Goal: Task Accomplishment & Management: Manage account settings

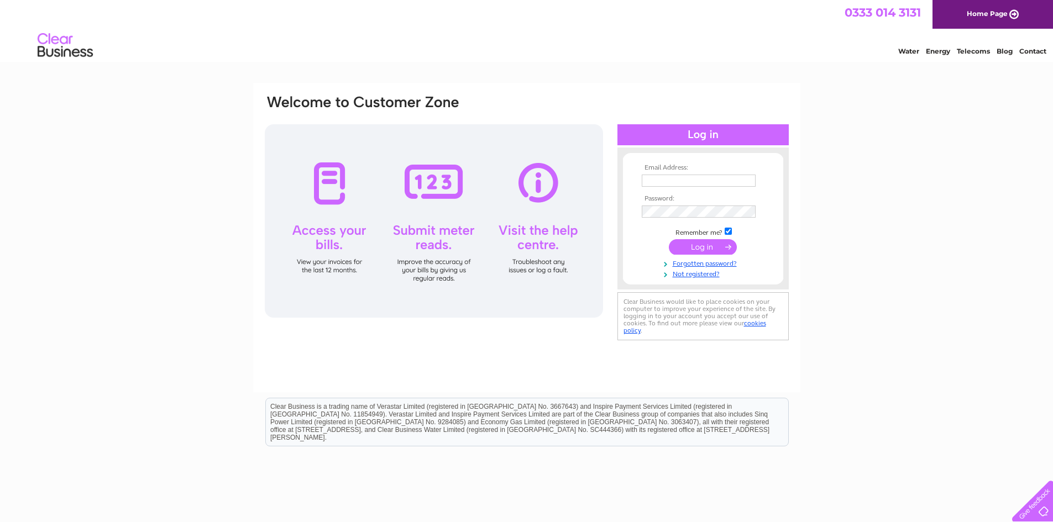
click at [663, 181] on input "text" at bounding box center [699, 181] width 114 height 12
type input "ronaldharcus@yahoo.com"
click at [697, 249] on input "submit" at bounding box center [703, 247] width 68 height 15
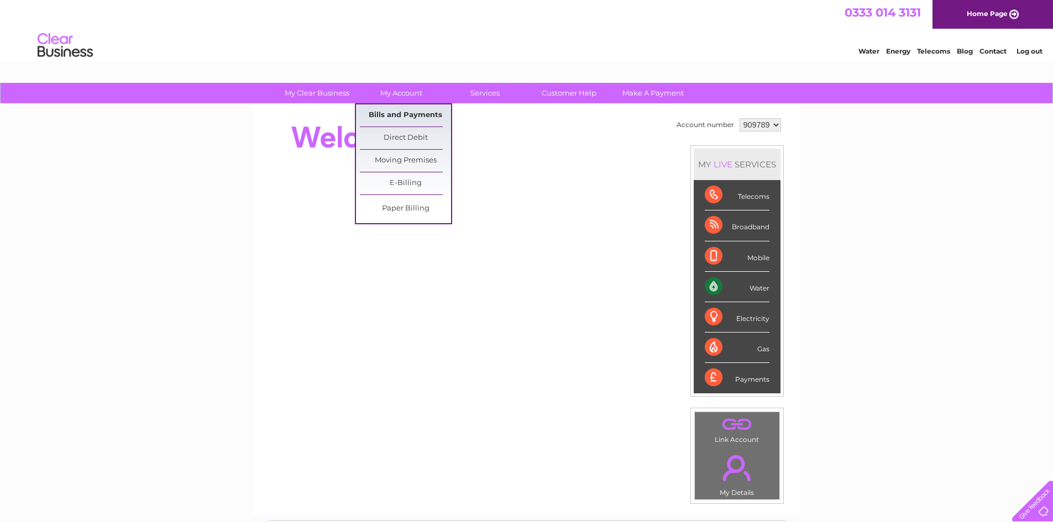
click at [399, 117] on link "Bills and Payments" at bounding box center [405, 115] width 91 height 22
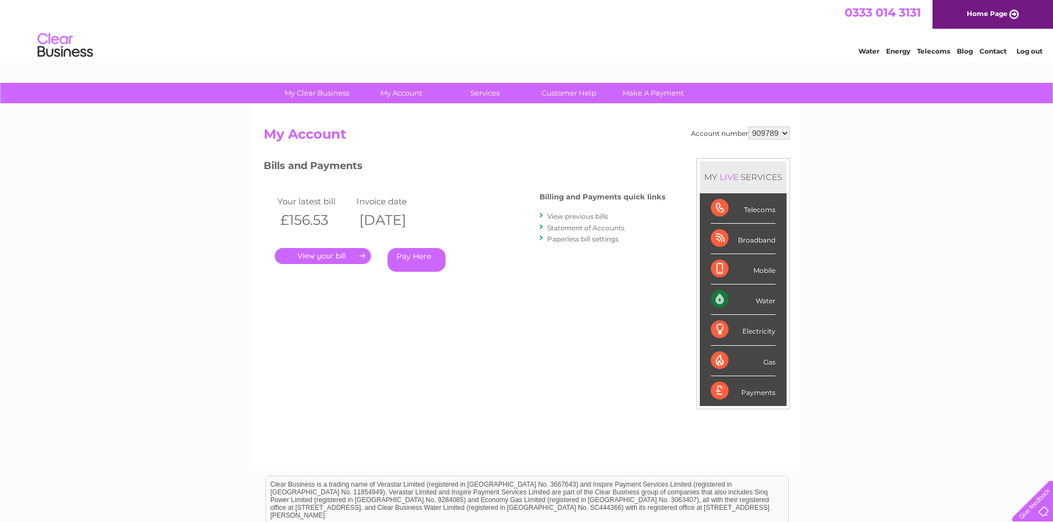
click at [361, 252] on link "." at bounding box center [323, 256] width 96 height 16
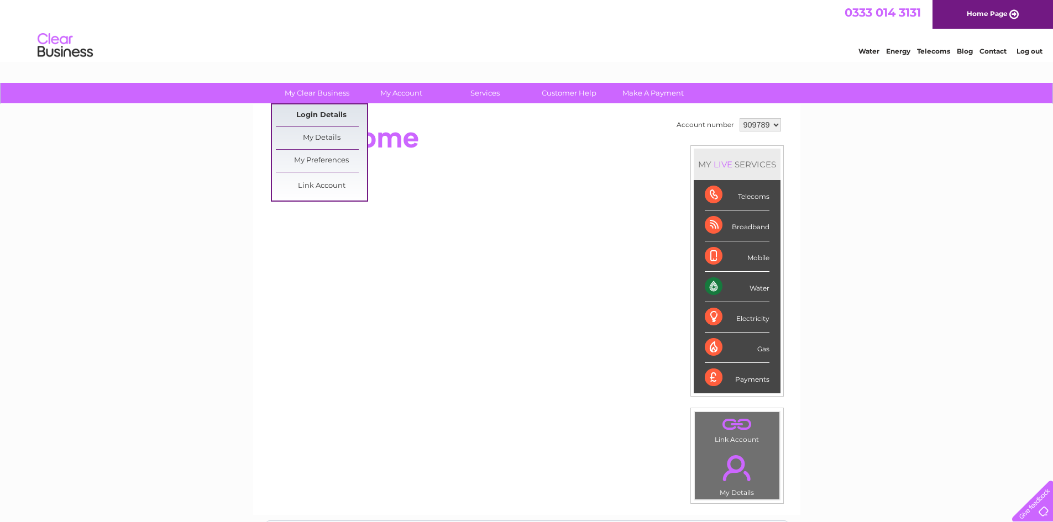
click at [317, 112] on link "Login Details" at bounding box center [321, 115] width 91 height 22
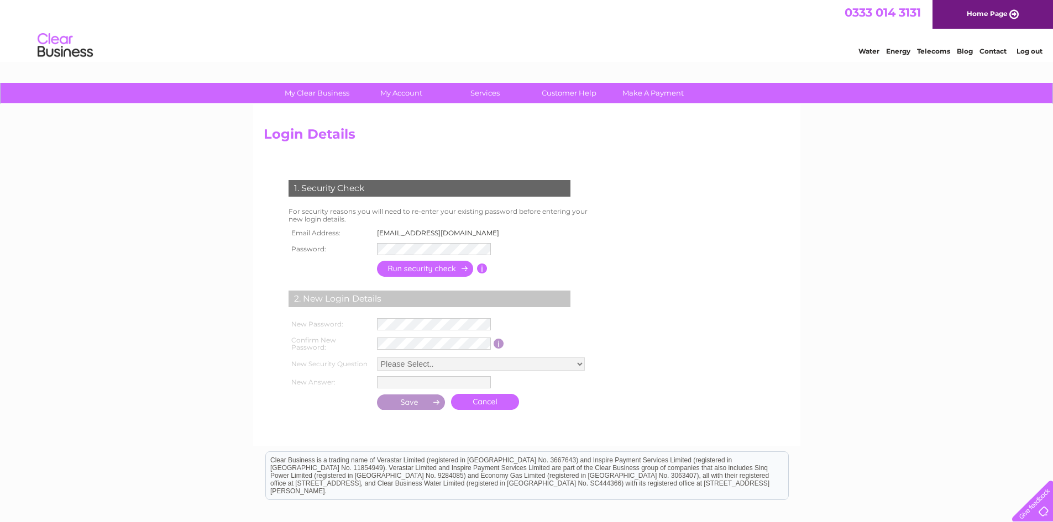
click at [116, 39] on div at bounding box center [18, 78] width 227 height 126
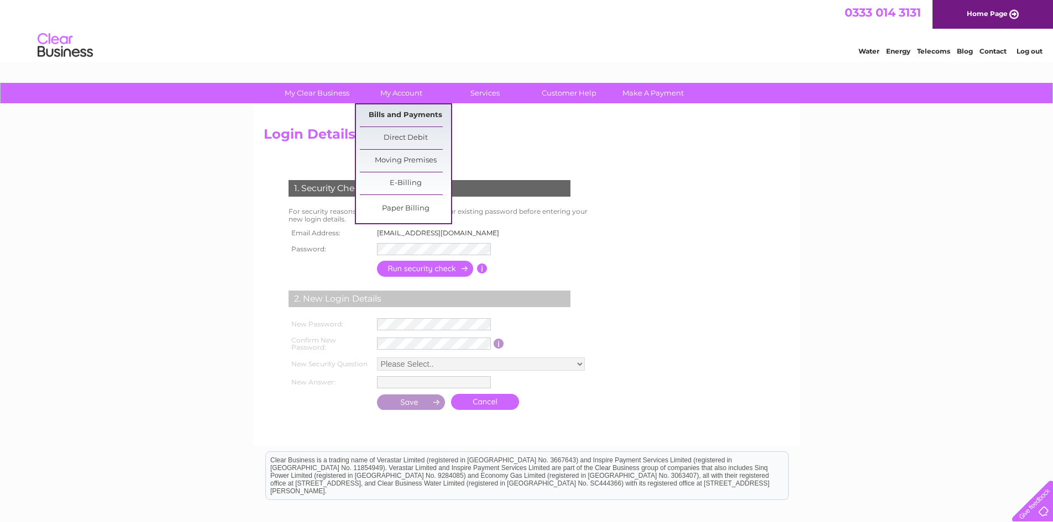
click at [408, 115] on link "Bills and Payments" at bounding box center [405, 115] width 91 height 22
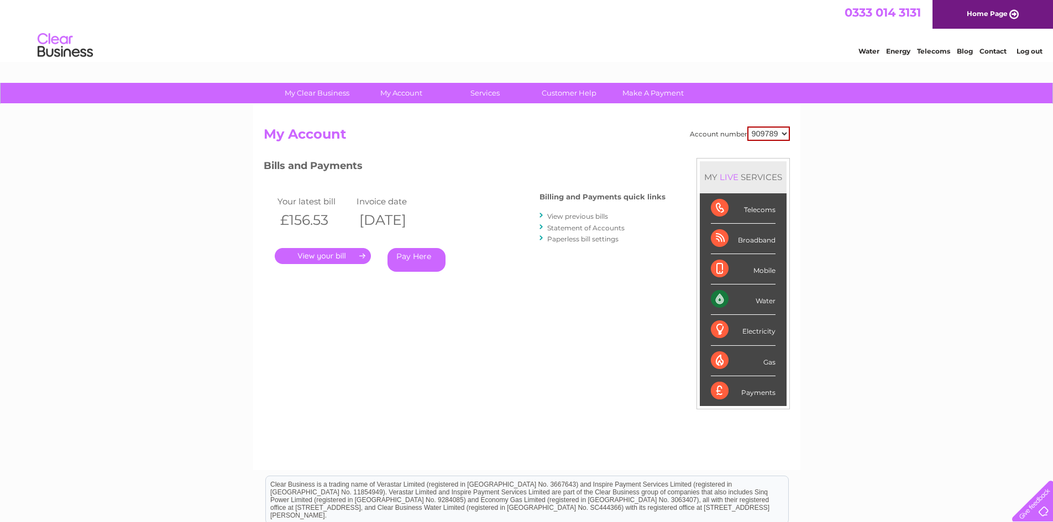
click at [322, 255] on link "." at bounding box center [323, 256] width 96 height 16
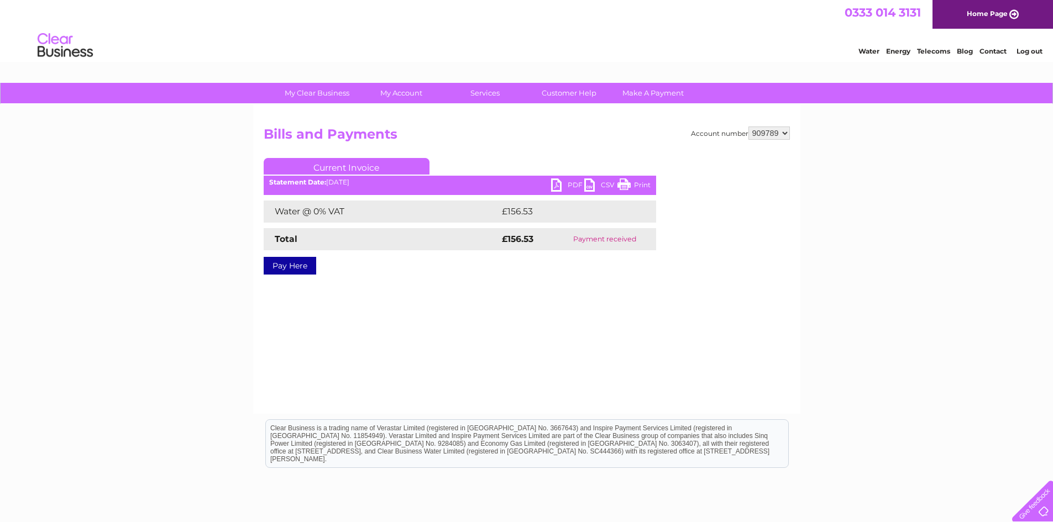
click at [379, 163] on link "Current Invoice" at bounding box center [347, 166] width 166 height 17
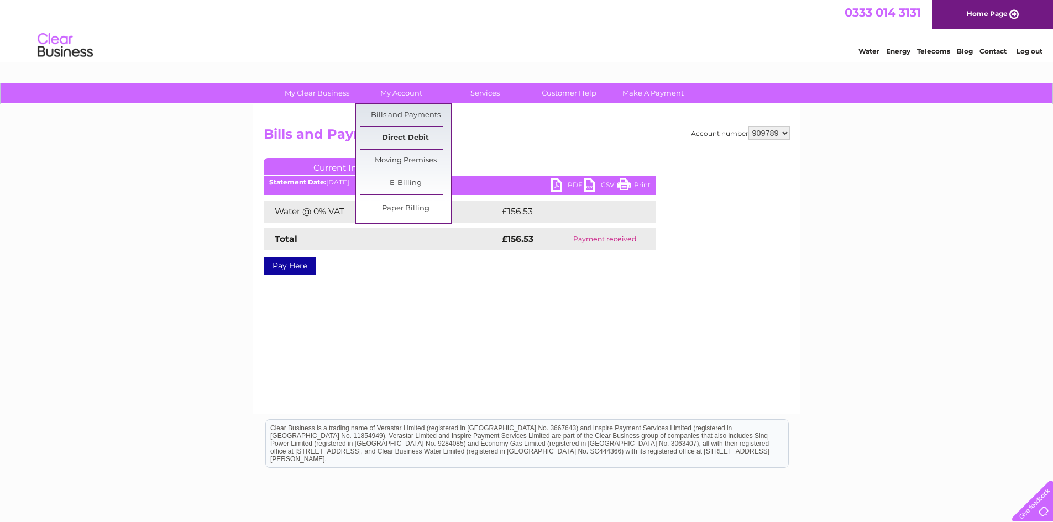
click at [406, 138] on link "Direct Debit" at bounding box center [405, 138] width 91 height 22
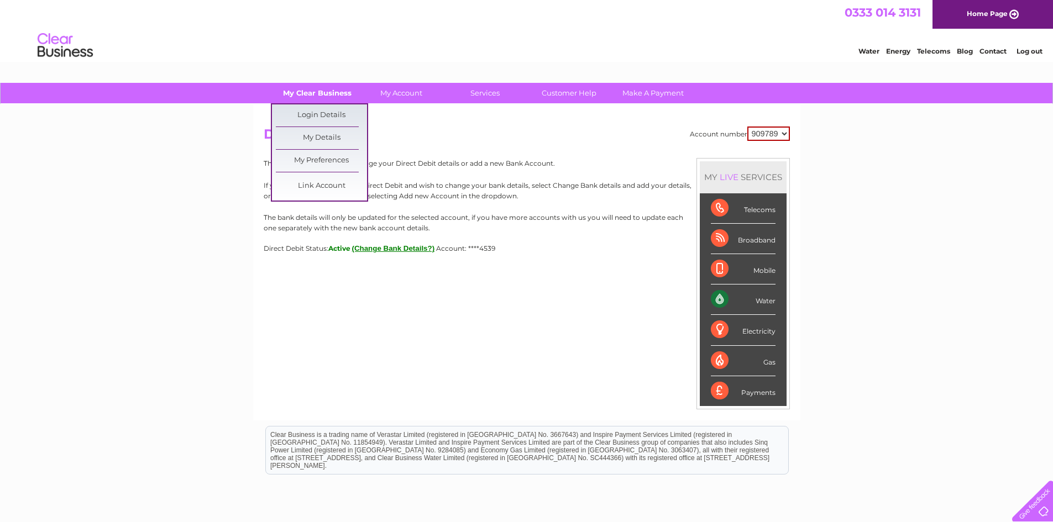
click at [320, 92] on link "My Clear Business" at bounding box center [316, 93] width 91 height 20
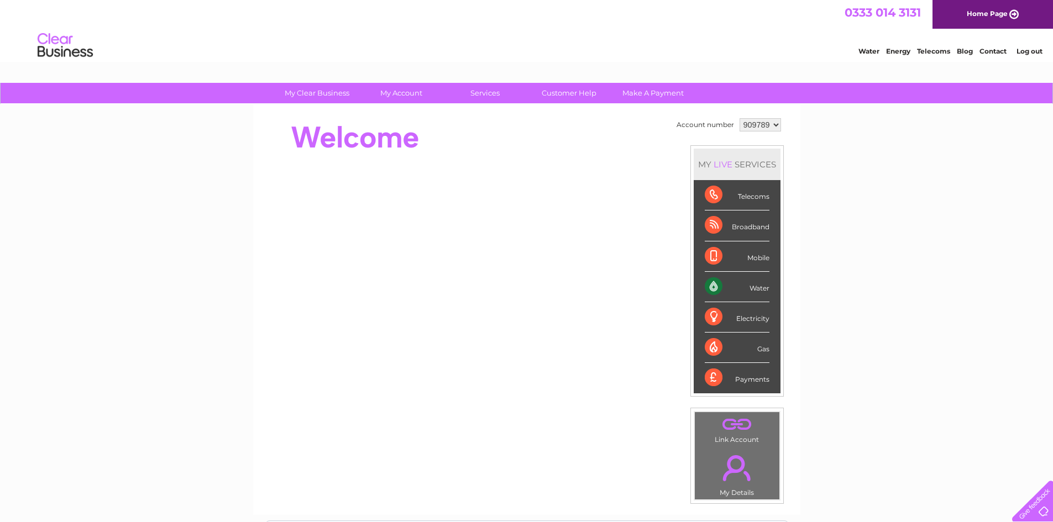
click at [320, 92] on link "My Clear Business" at bounding box center [316, 93] width 91 height 20
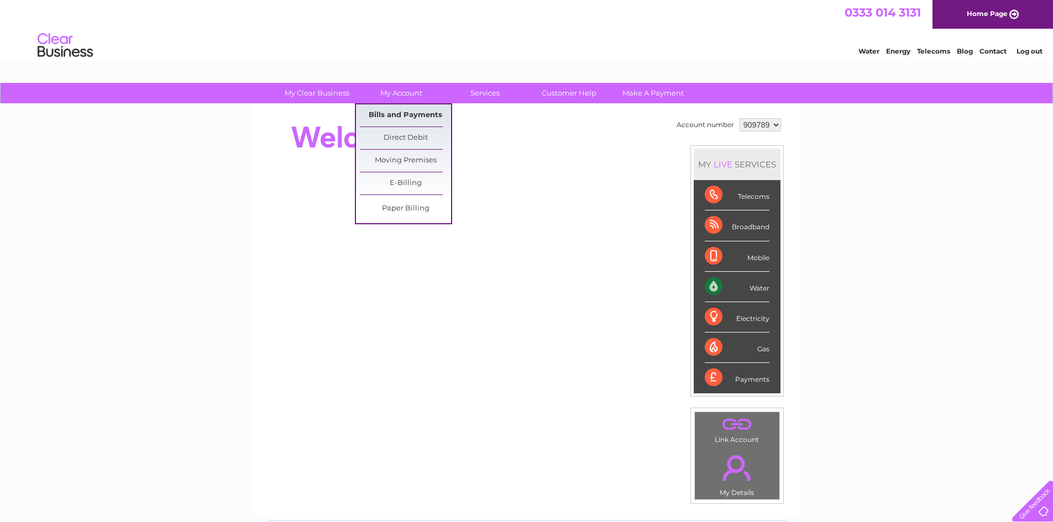
click at [406, 113] on link "Bills and Payments" at bounding box center [405, 115] width 91 height 22
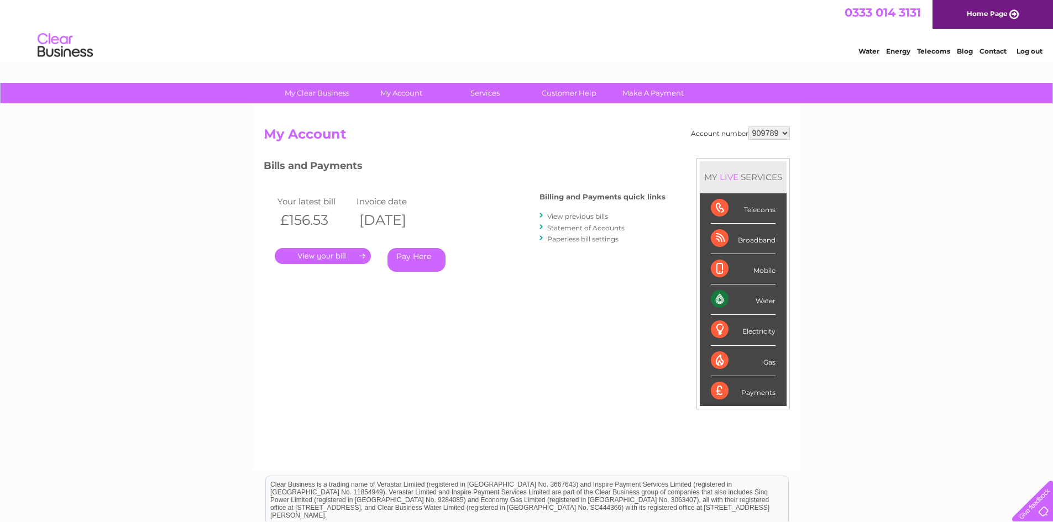
click at [588, 229] on link "Statement of Accounts" at bounding box center [585, 228] width 77 height 8
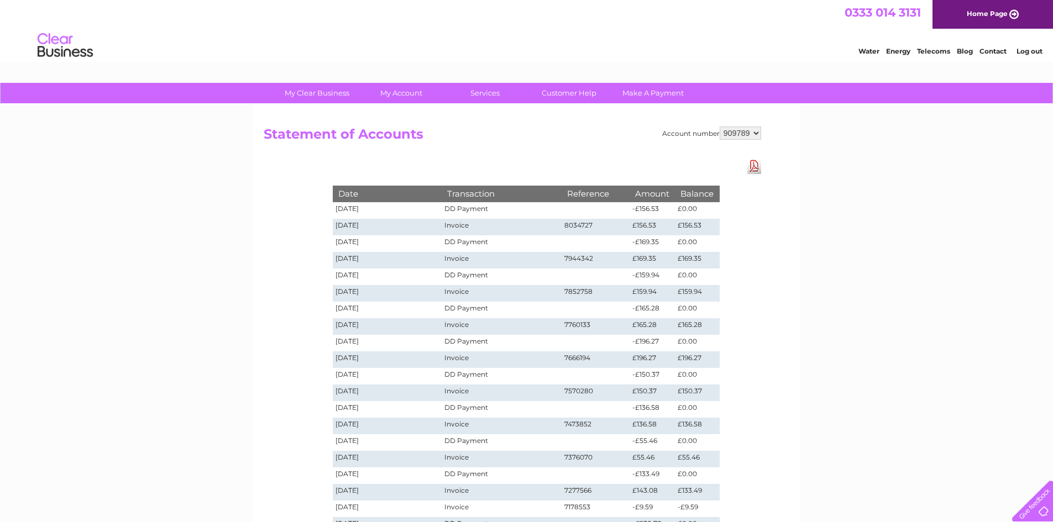
click at [454, 229] on td "Invoice" at bounding box center [501, 227] width 119 height 17
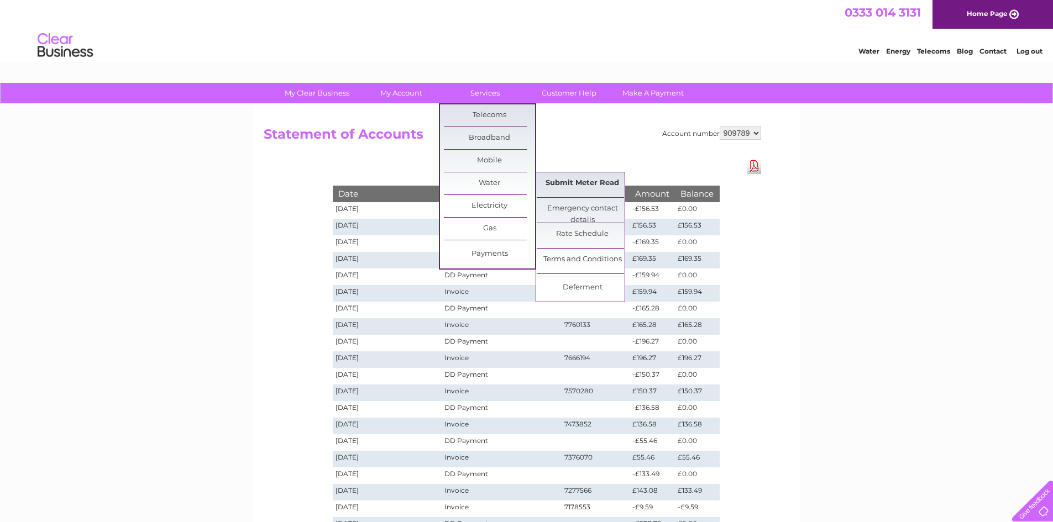
click at [590, 182] on link "Submit Meter Read" at bounding box center [582, 183] width 91 height 22
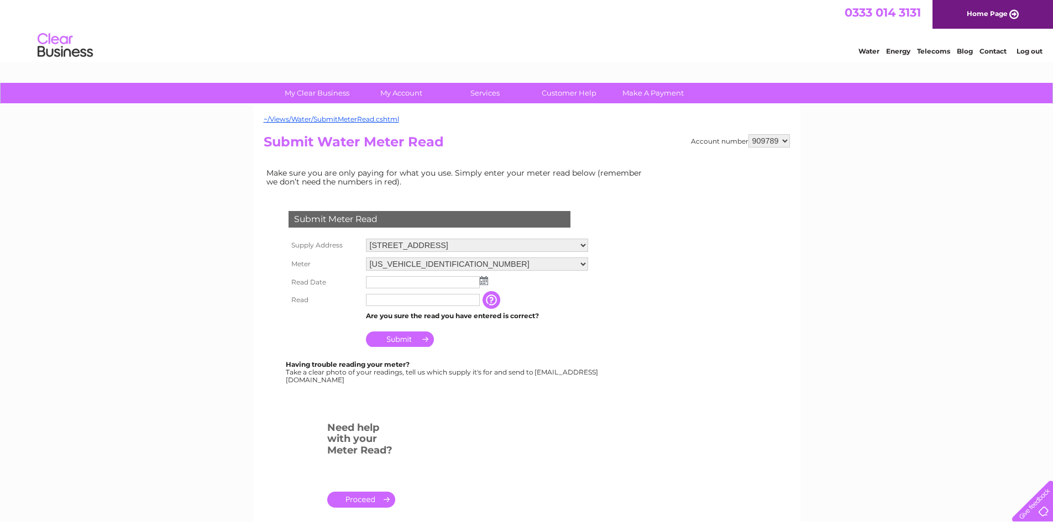
click at [367, 501] on link "." at bounding box center [361, 500] width 68 height 16
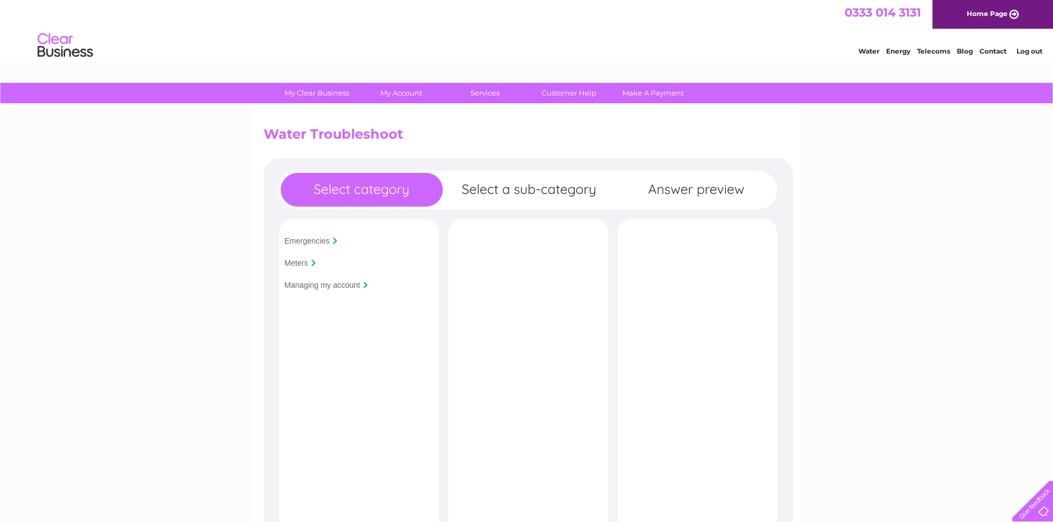
click at [296, 263] on input "Meters" at bounding box center [297, 263] width 24 height 9
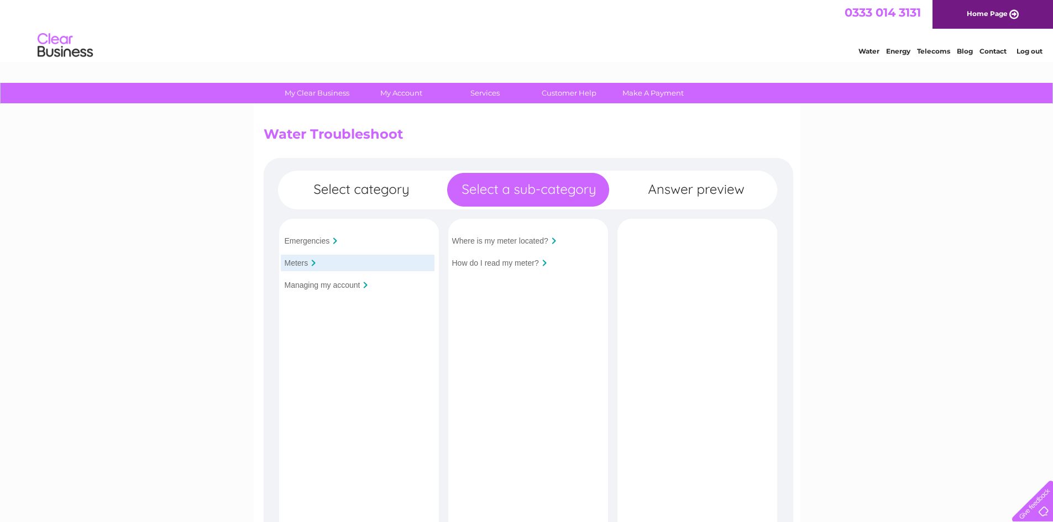
click at [518, 245] on input "Where is my meter located?" at bounding box center [500, 241] width 96 height 9
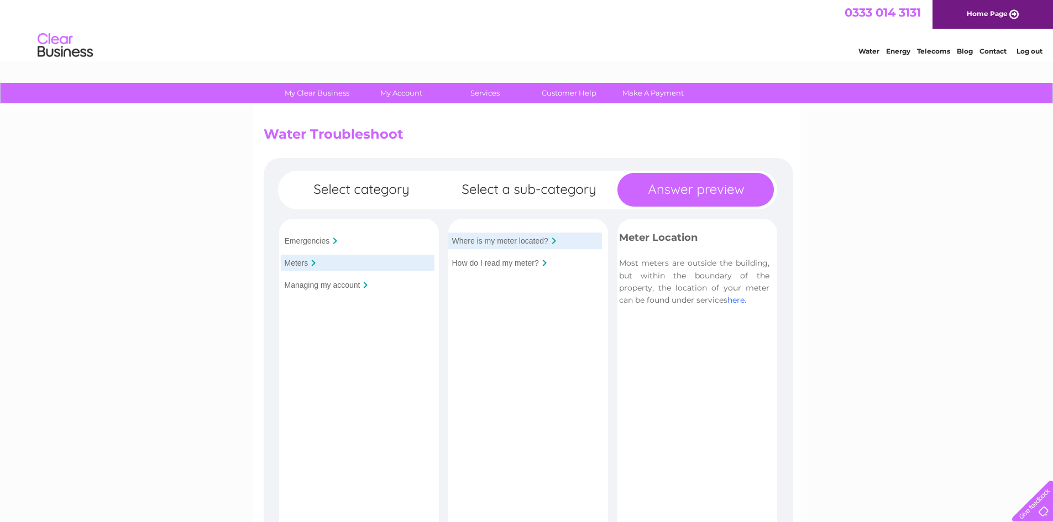
click at [736, 303] on link "here" at bounding box center [735, 300] width 17 height 10
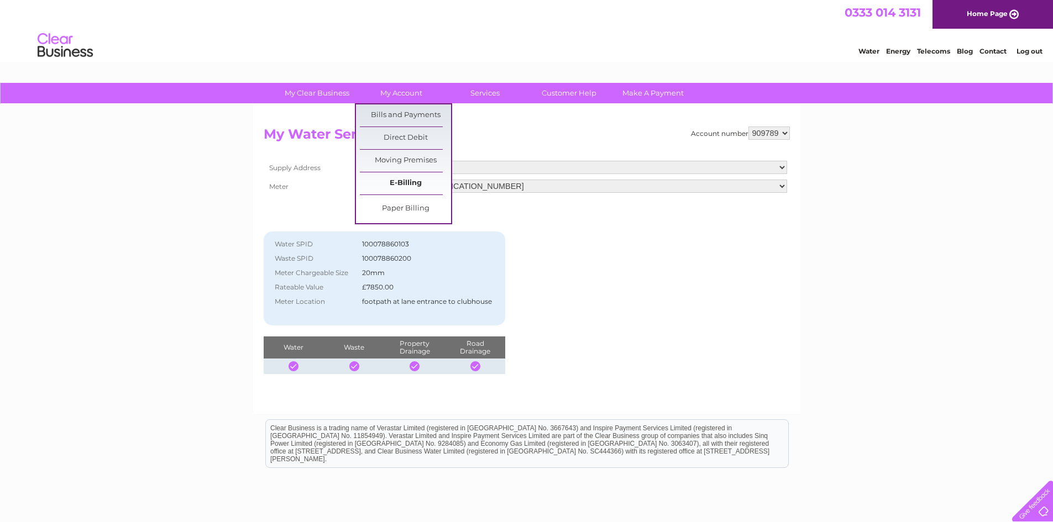
click at [409, 182] on link "E-Billing" at bounding box center [405, 183] width 91 height 22
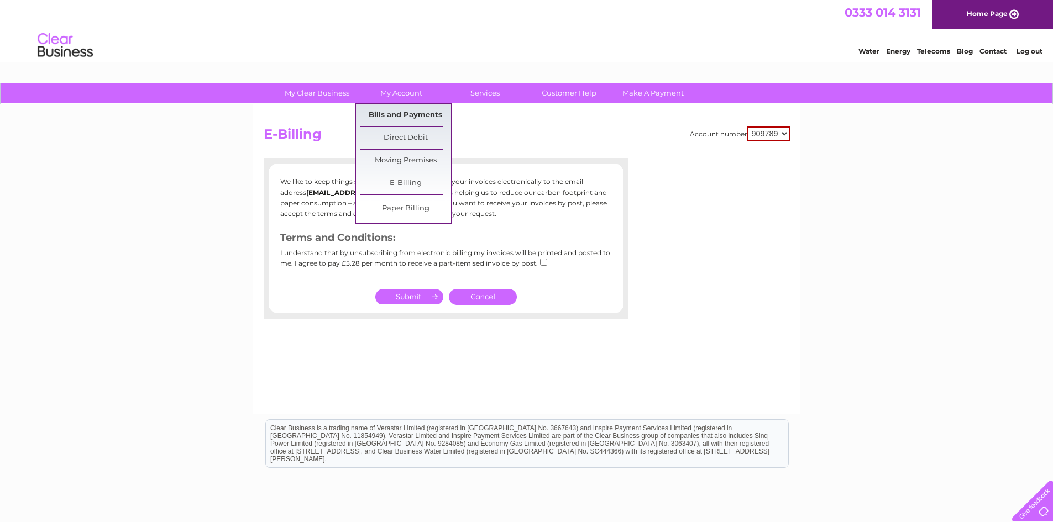
click at [400, 117] on link "Bills and Payments" at bounding box center [405, 115] width 91 height 22
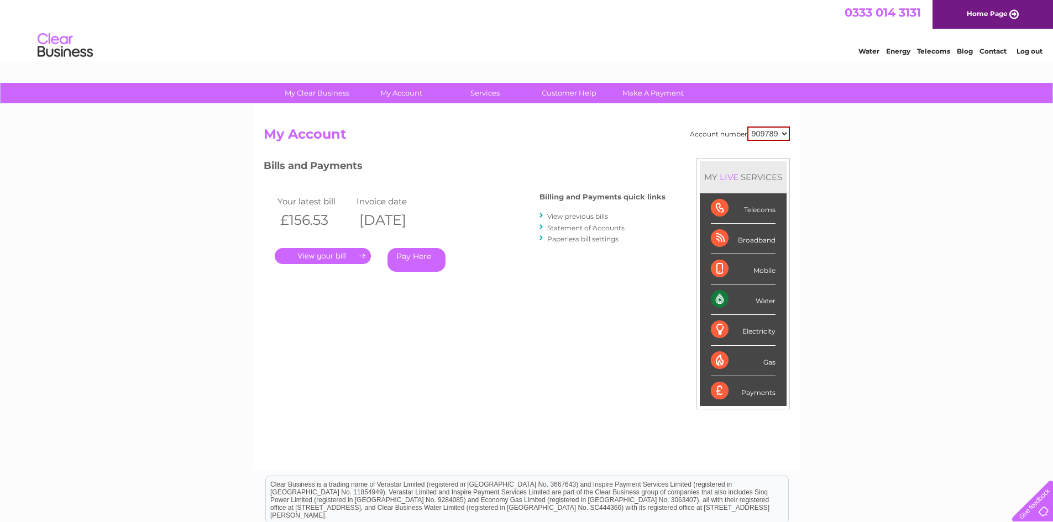
click at [583, 239] on link "Paperless bill settings" at bounding box center [582, 239] width 71 height 8
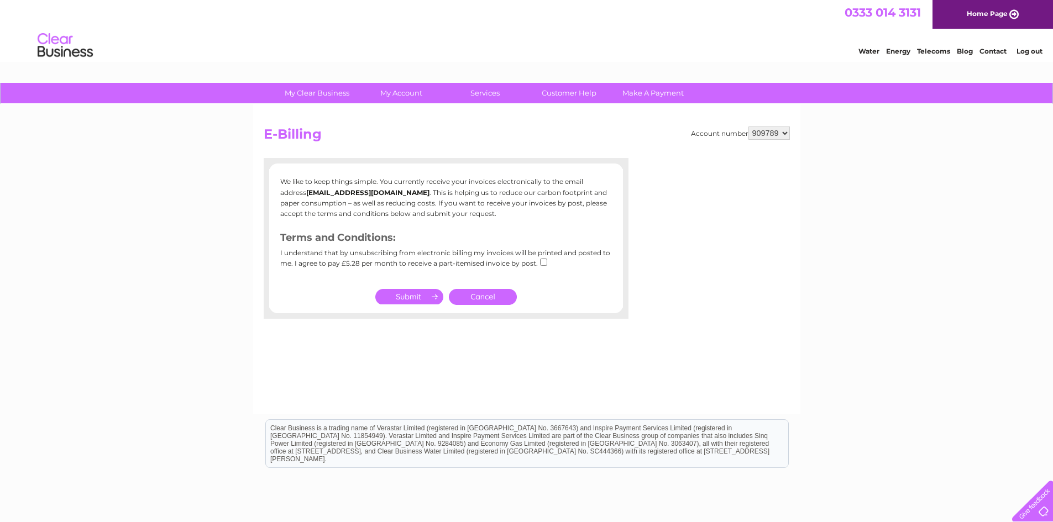
click at [493, 297] on link "Cancel" at bounding box center [483, 297] width 68 height 16
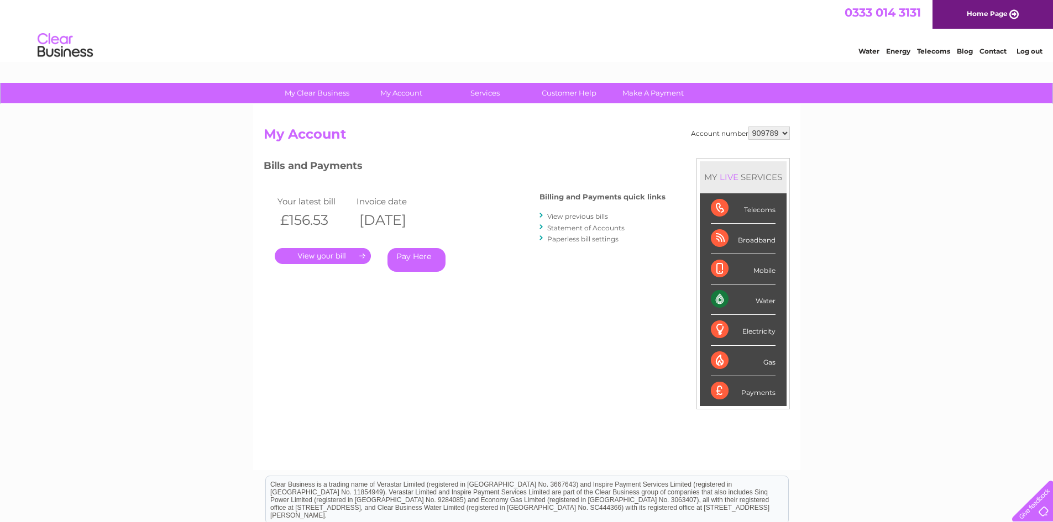
click at [570, 216] on link "View previous bills" at bounding box center [577, 216] width 61 height 8
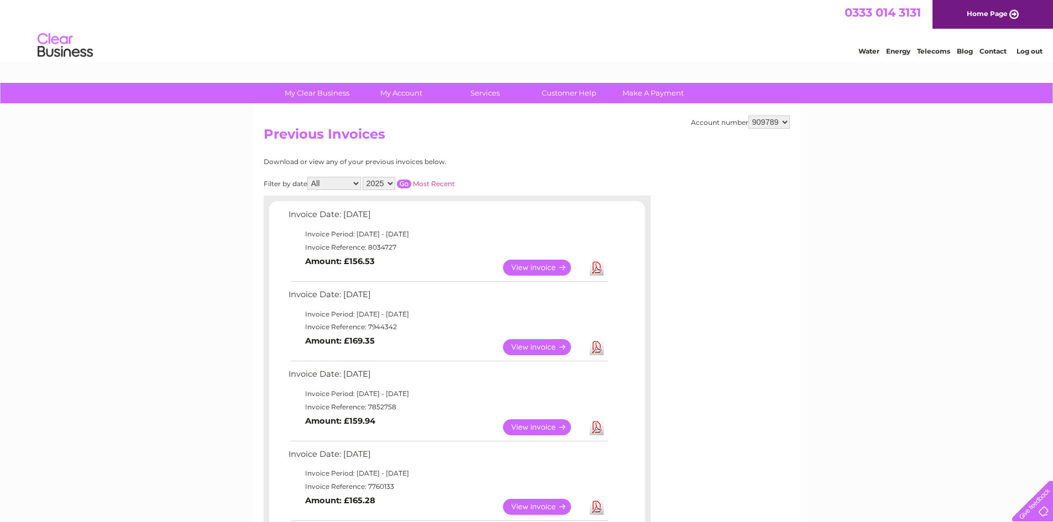
click at [542, 265] on link "View" at bounding box center [543, 268] width 81 height 16
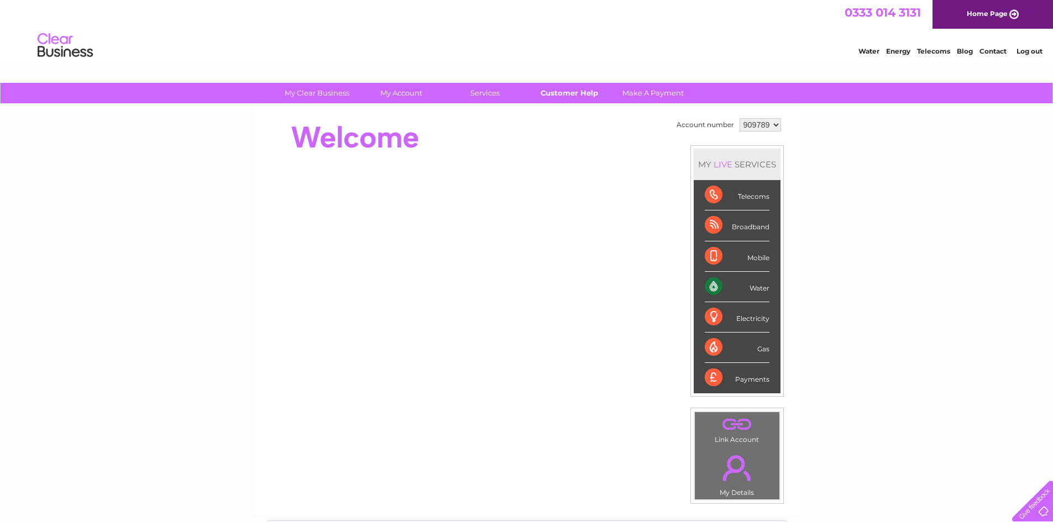
click at [554, 92] on link "Customer Help" at bounding box center [568, 93] width 91 height 20
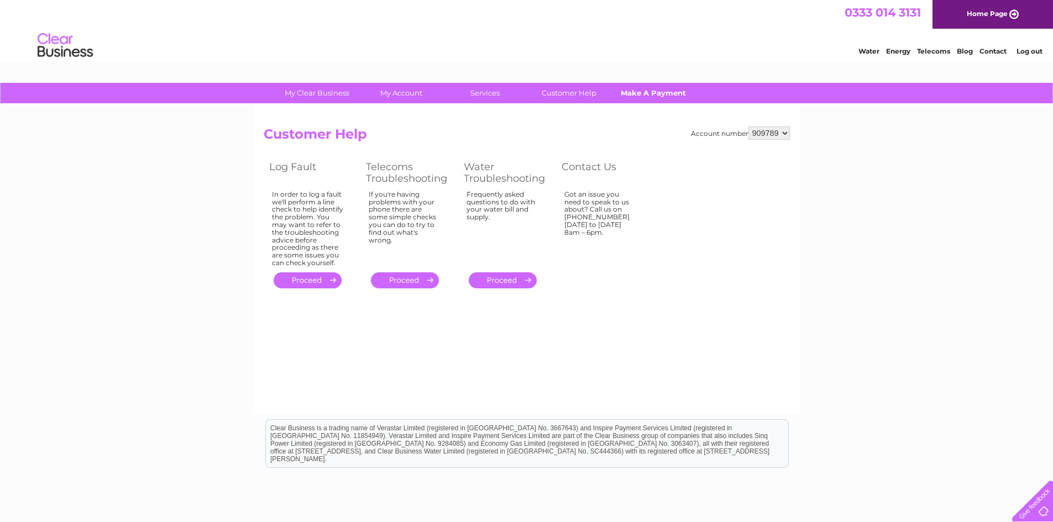
click at [643, 96] on link "Make A Payment" at bounding box center [653, 93] width 91 height 20
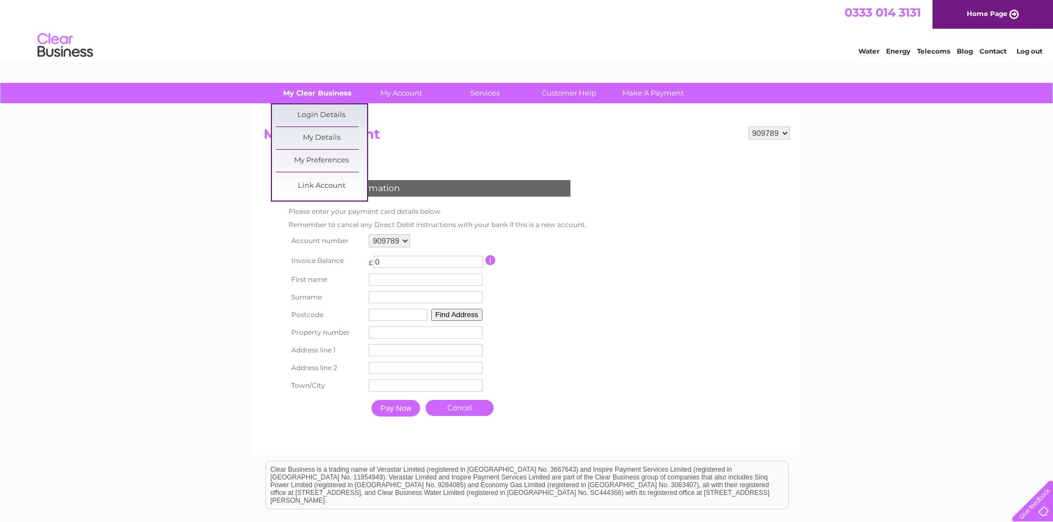
click at [313, 95] on link "My Clear Business" at bounding box center [316, 93] width 91 height 20
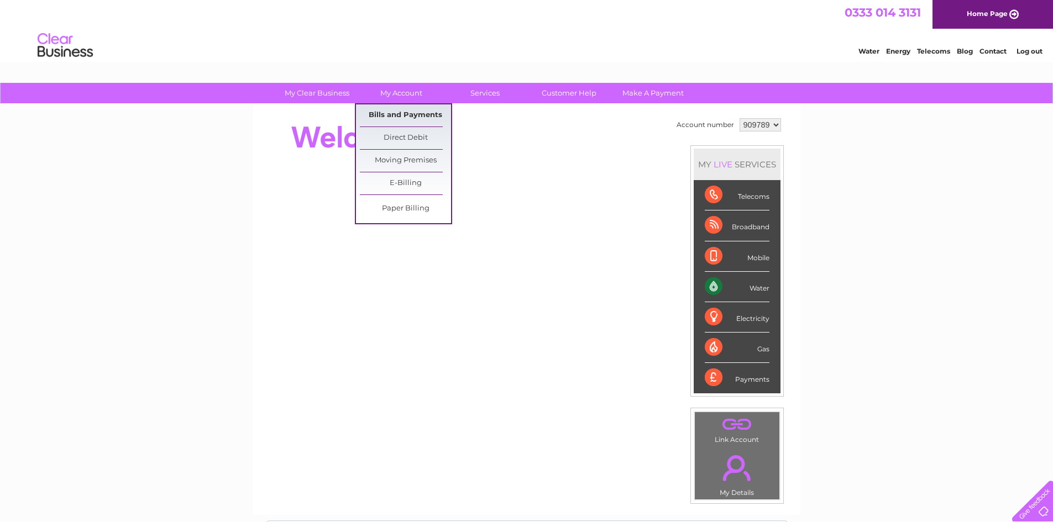
click at [398, 113] on link "Bills and Payments" at bounding box center [405, 115] width 91 height 22
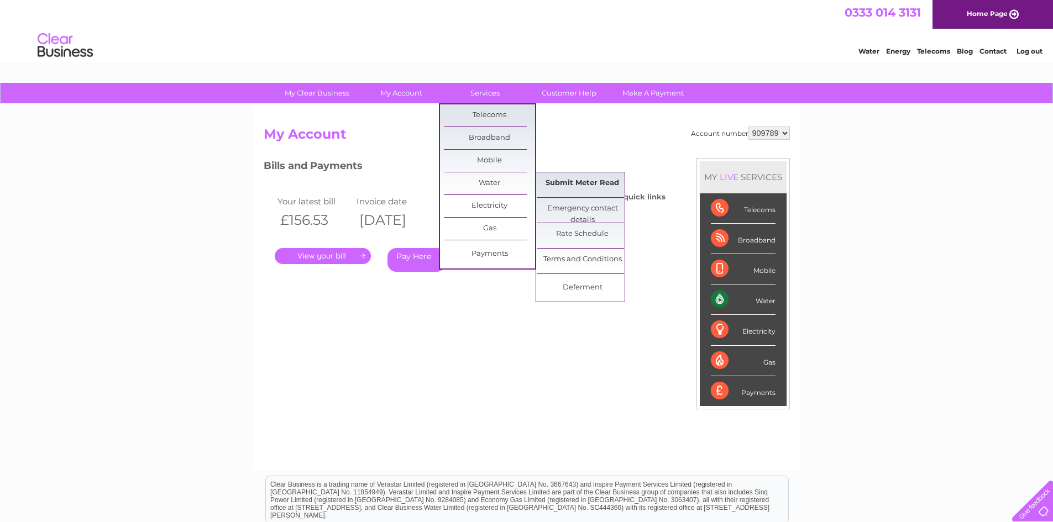
click at [598, 182] on link "Submit Meter Read" at bounding box center [582, 183] width 91 height 22
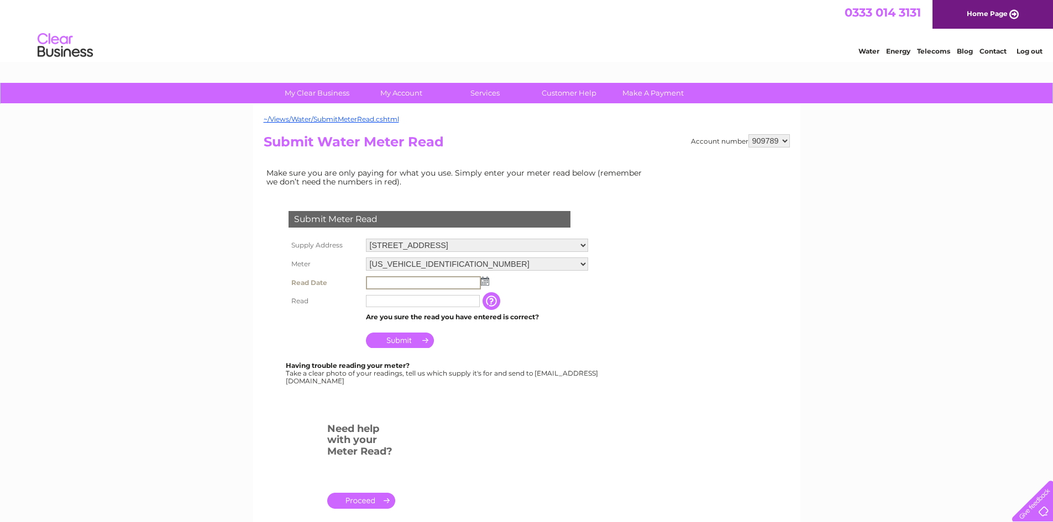
click at [389, 279] on input "text" at bounding box center [423, 282] width 115 height 13
click at [482, 284] on img at bounding box center [484, 280] width 8 height 9
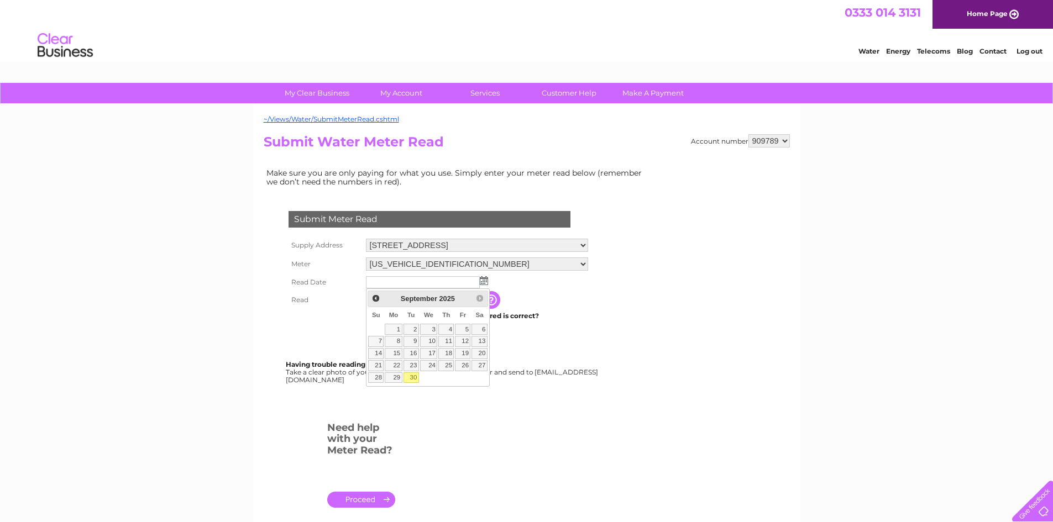
click at [416, 375] on link "30" at bounding box center [411, 378] width 15 height 11
type input "[DATE]"
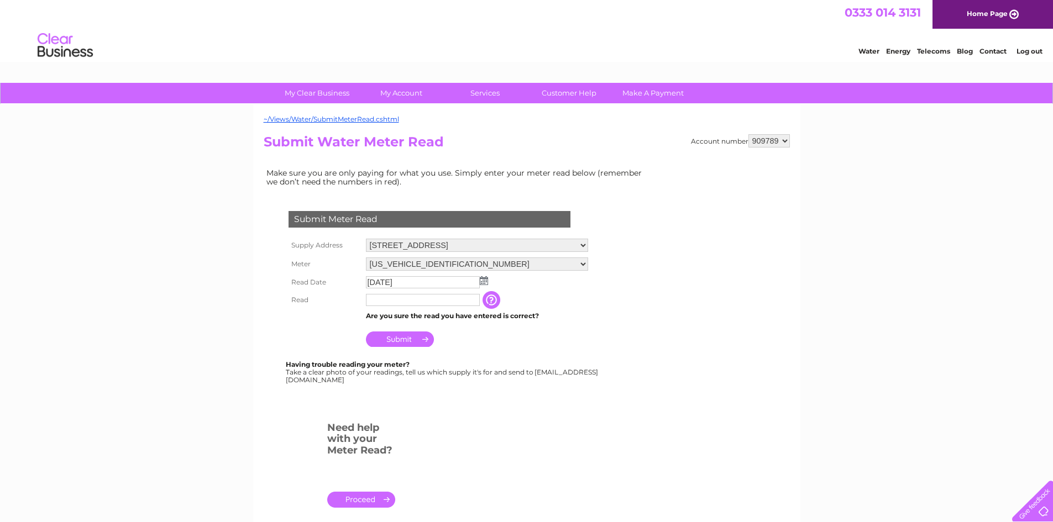
click at [494, 300] on input "button" at bounding box center [493, 300] width 20 height 18
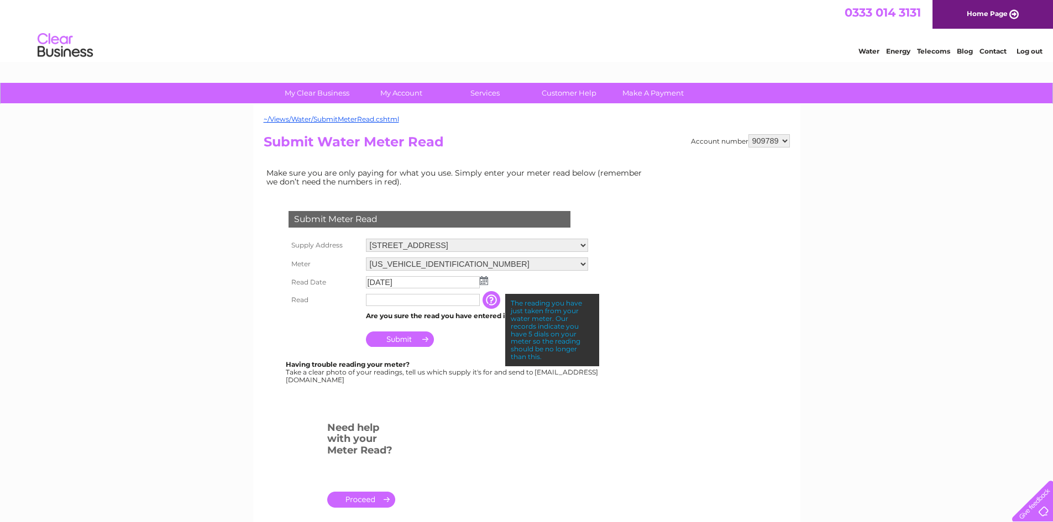
click at [385, 301] on input "text" at bounding box center [423, 300] width 114 height 12
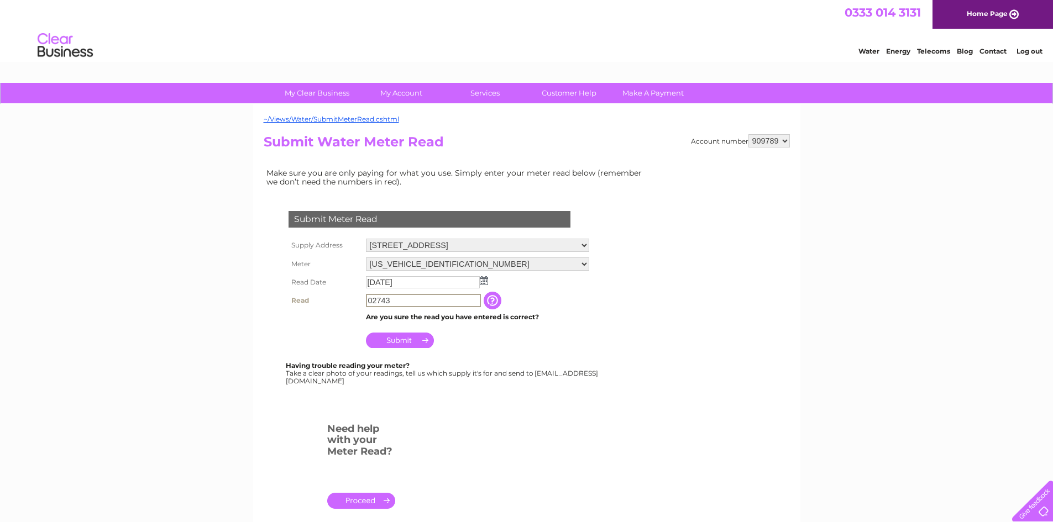
type input "02743"
click at [392, 343] on input "Submit" at bounding box center [400, 340] width 68 height 15
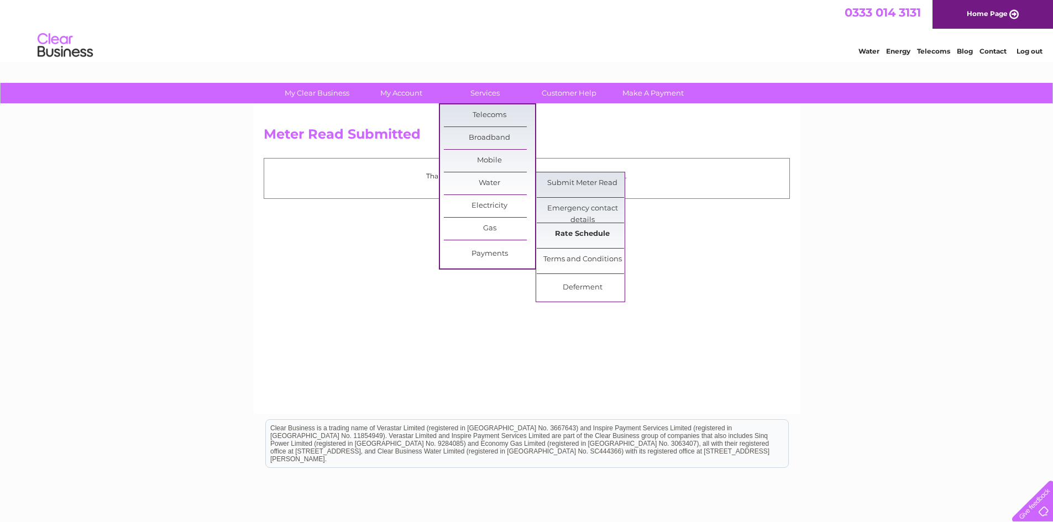
click at [574, 235] on link "Rate Schedule" at bounding box center [582, 234] width 91 height 22
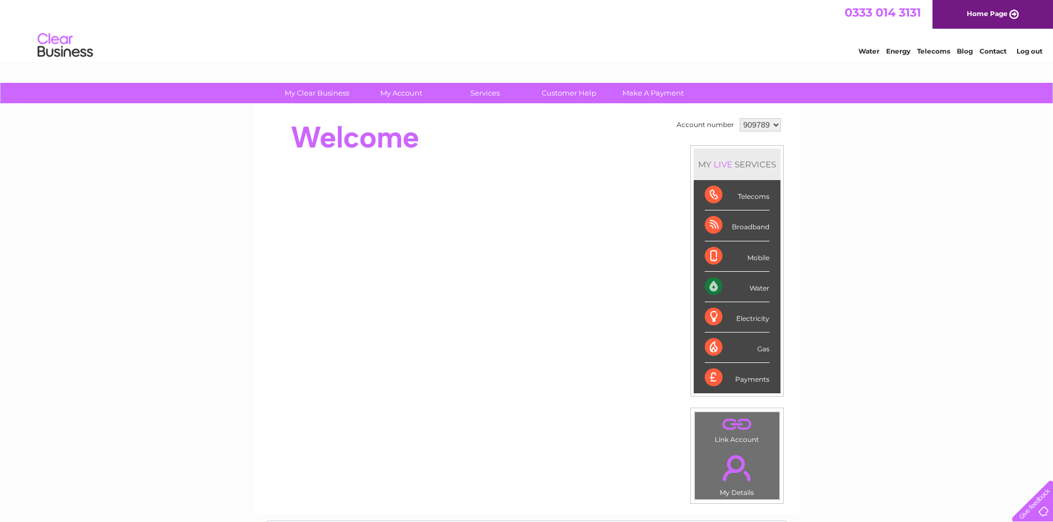
click at [754, 127] on select "909789" at bounding box center [760, 124] width 41 height 13
click at [828, 132] on div "My Clear Business Login Details My Details My Preferences Link Account My Accou…" at bounding box center [526, 393] width 1053 height 621
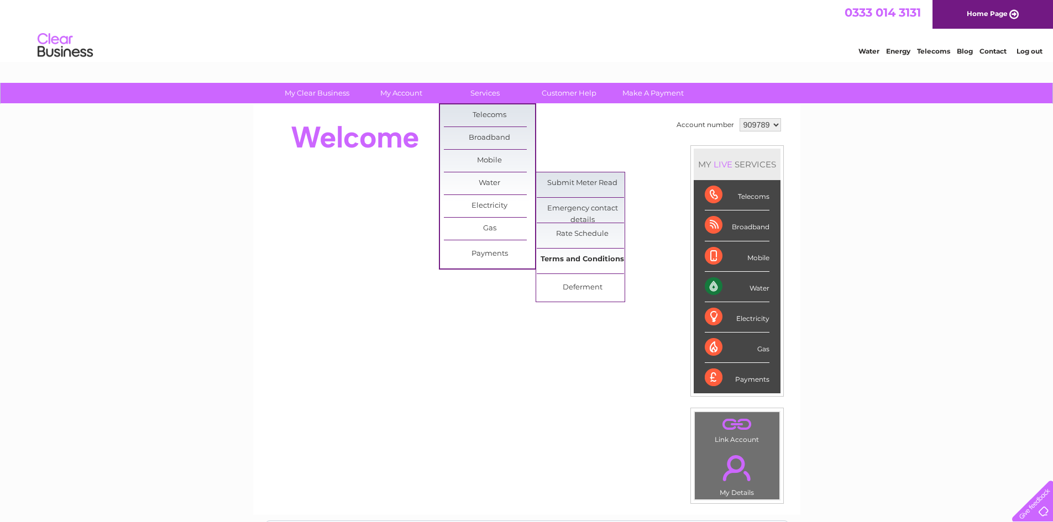
click at [588, 261] on link "Terms and Conditions" at bounding box center [582, 260] width 91 height 22
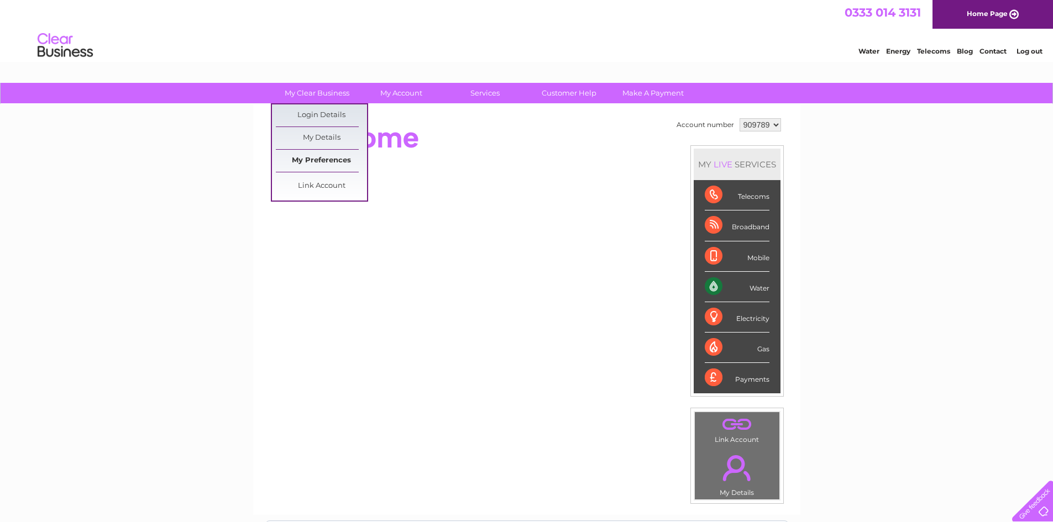
click at [327, 161] on link "My Preferences" at bounding box center [321, 161] width 91 height 22
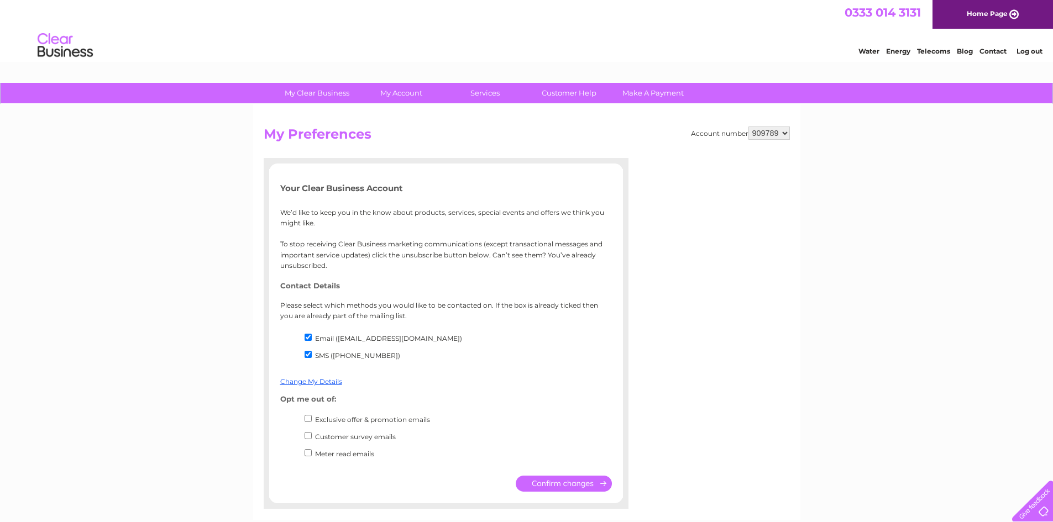
click at [307, 336] on input "Email ([EMAIL_ADDRESS][DOMAIN_NAME])" at bounding box center [308, 337] width 7 height 7
checkbox input "true"
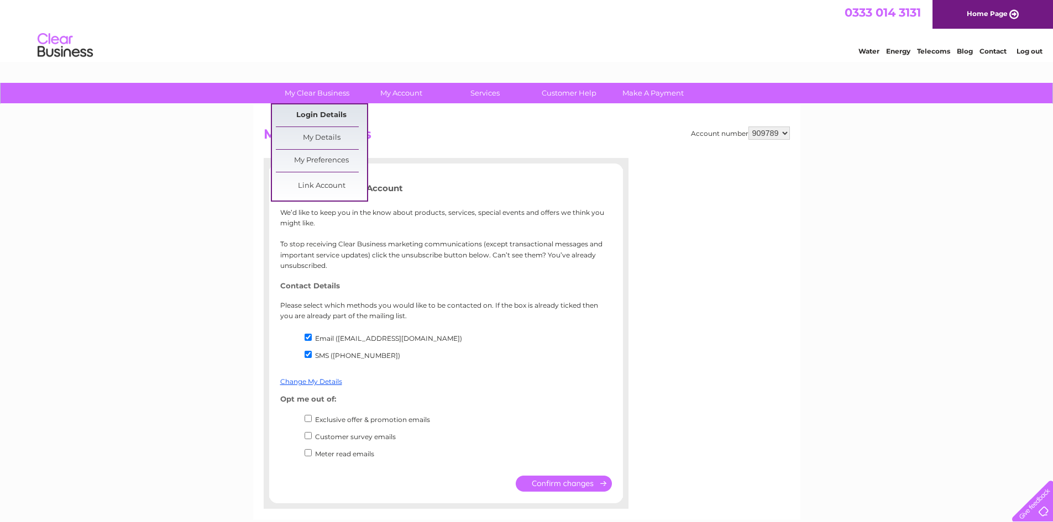
click at [316, 116] on link "Login Details" at bounding box center [321, 115] width 91 height 22
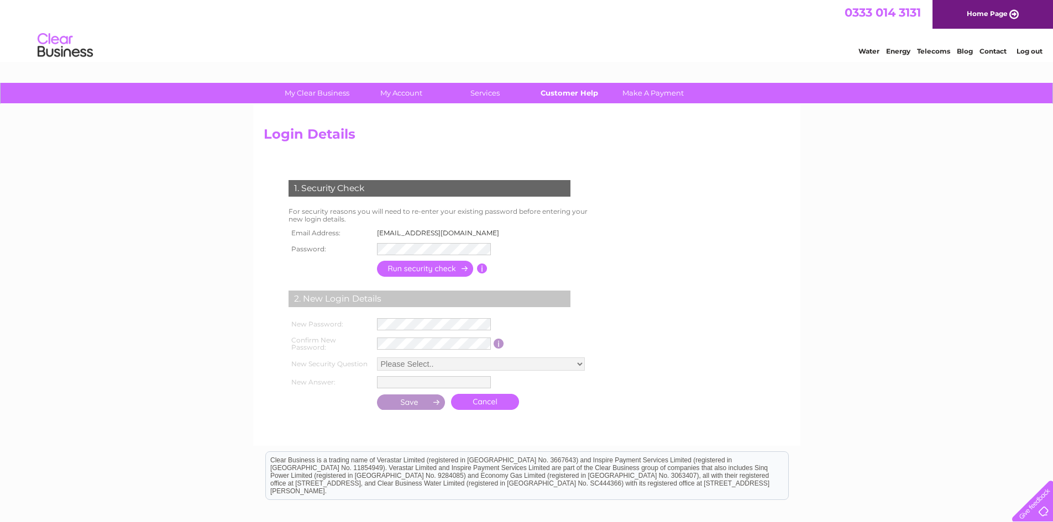
click at [578, 96] on link "Customer Help" at bounding box center [568, 93] width 91 height 20
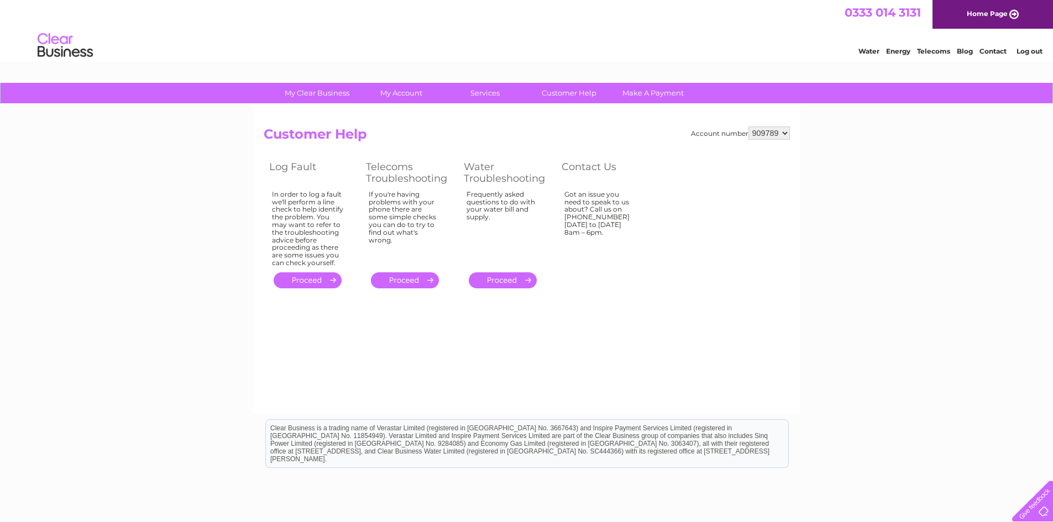
click at [507, 280] on link "." at bounding box center [503, 281] width 68 height 16
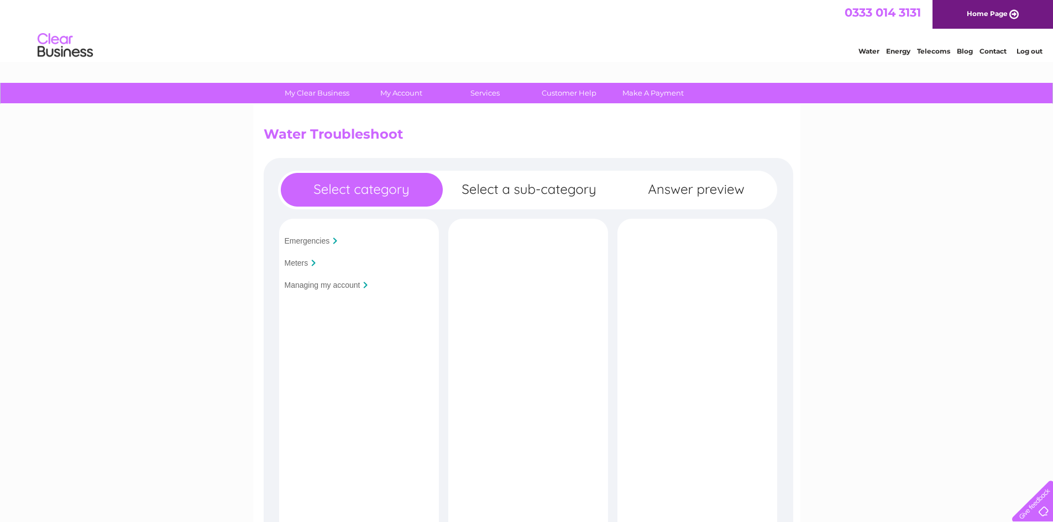
click at [294, 264] on input "Meters" at bounding box center [297, 263] width 24 height 9
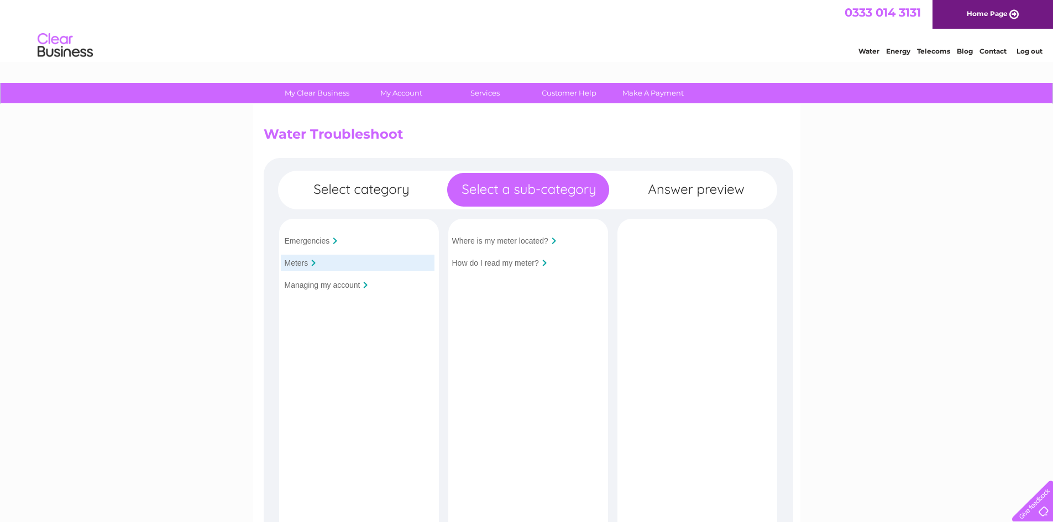
click at [485, 263] on input "How do I read my meter?" at bounding box center [495, 263] width 87 height 9
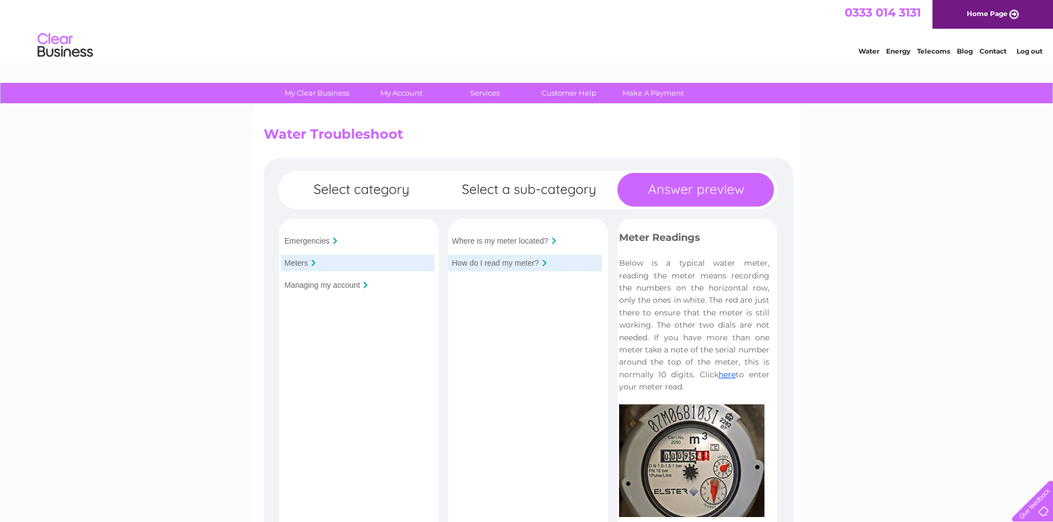
click at [307, 286] on input "Managing my account" at bounding box center [323, 285] width 76 height 9
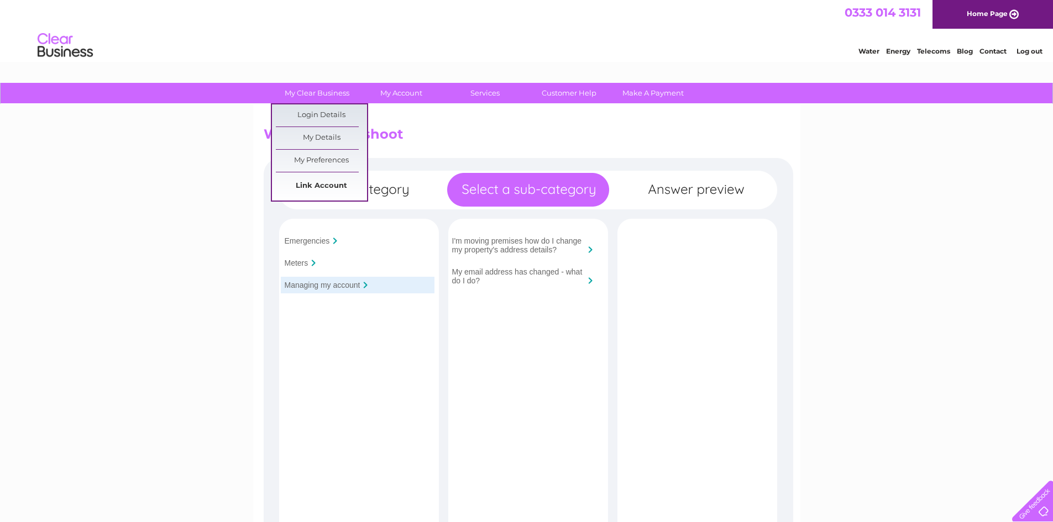
click at [321, 185] on link "Link Account" at bounding box center [321, 186] width 91 height 22
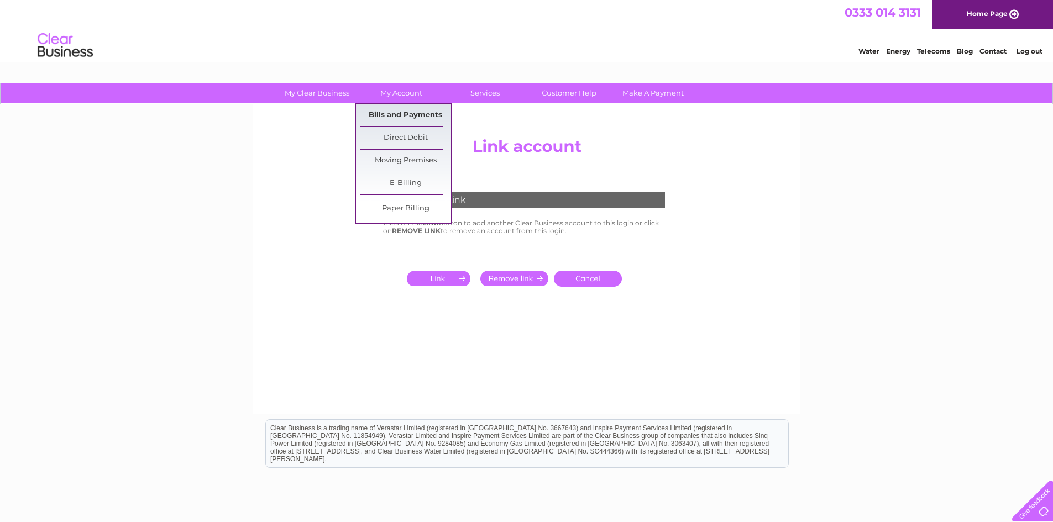
click at [427, 117] on link "Bills and Payments" at bounding box center [405, 115] width 91 height 22
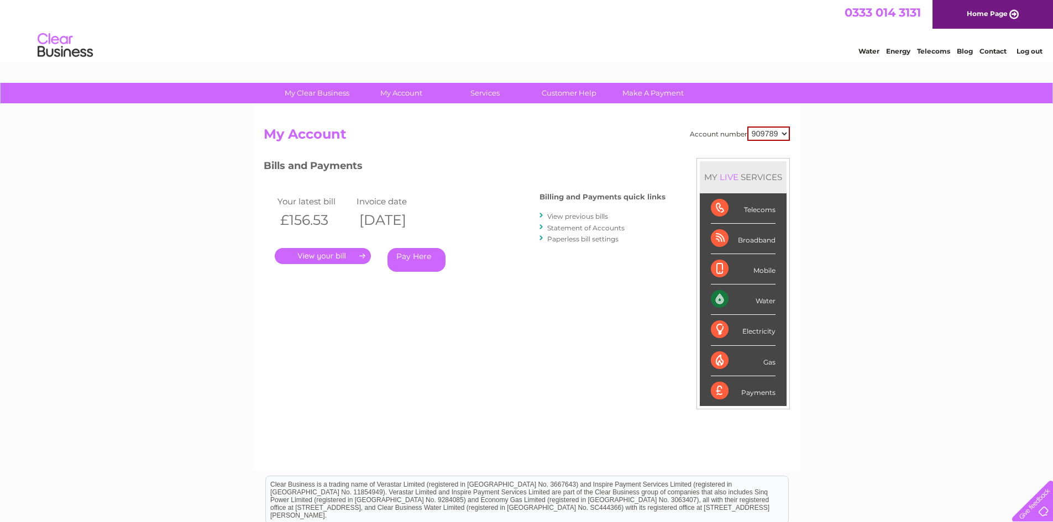
drag, startPoint x: 0, startPoint y: 0, endPoint x: 630, endPoint y: 137, distance: 644.4
click at [630, 137] on h2 "My Account" at bounding box center [527, 137] width 526 height 21
click at [570, 229] on link "Statement of Accounts" at bounding box center [585, 228] width 77 height 8
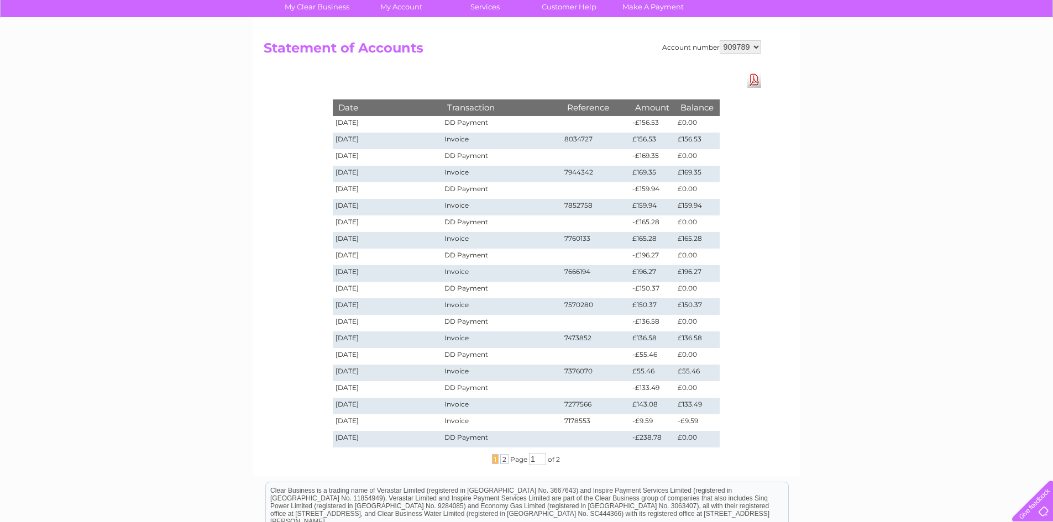
scroll to position [88, 0]
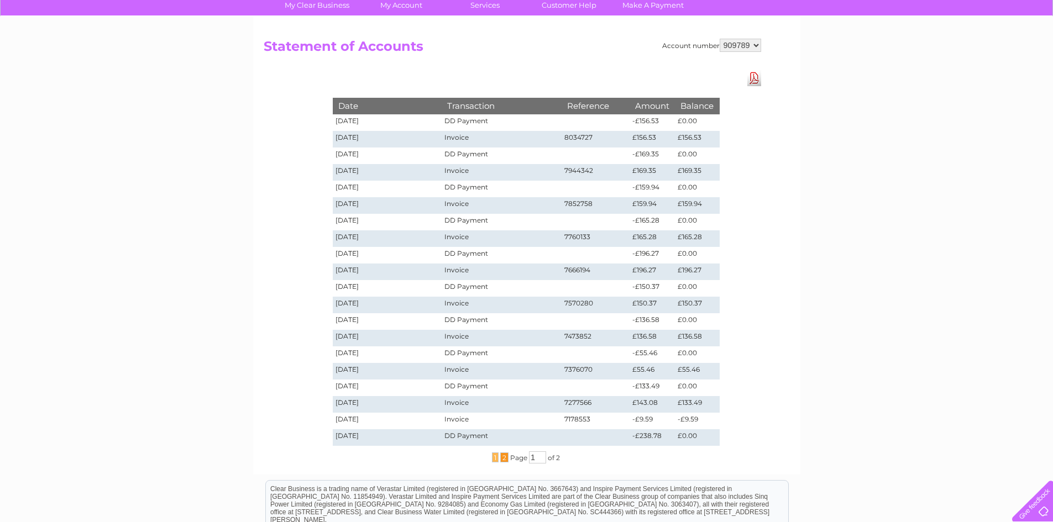
click at [504, 459] on span "2" at bounding box center [504, 458] width 8 height 10
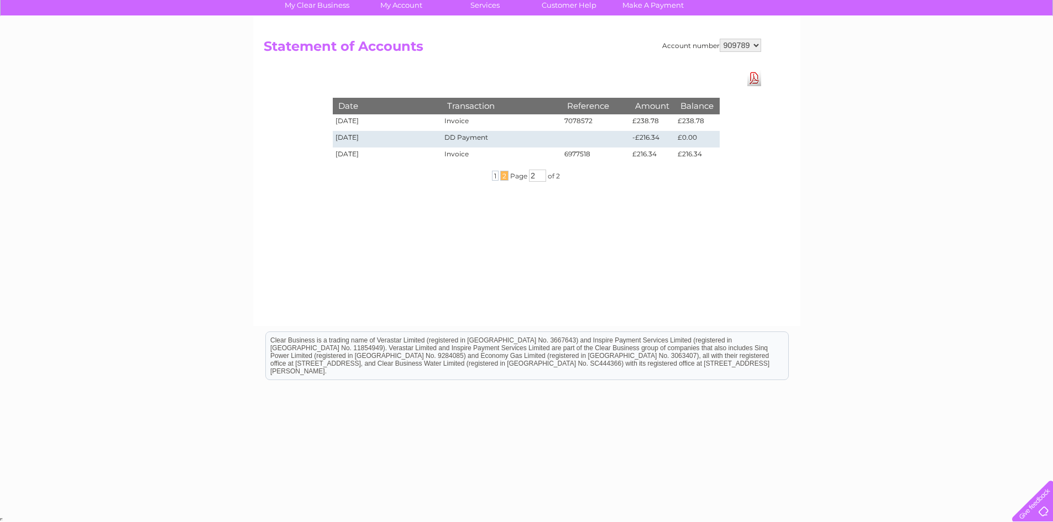
click at [455, 157] on td "Invoice" at bounding box center [501, 156] width 119 height 17
click at [573, 155] on td "6977518" at bounding box center [596, 156] width 69 height 17
click at [495, 180] on span "1" at bounding box center [495, 176] width 7 height 10
click at [495, 178] on span "1" at bounding box center [495, 176] width 7 height 10
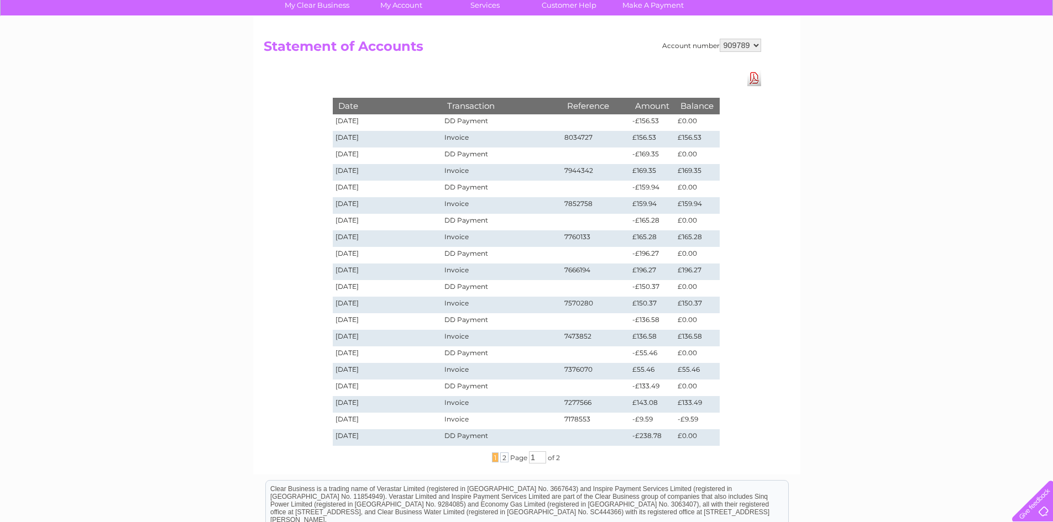
click at [473, 140] on td "Invoice" at bounding box center [501, 139] width 119 height 17
click at [469, 373] on td "Invoice" at bounding box center [501, 371] width 119 height 17
click at [754, 81] on link "Download Pdf" at bounding box center [754, 78] width 14 height 16
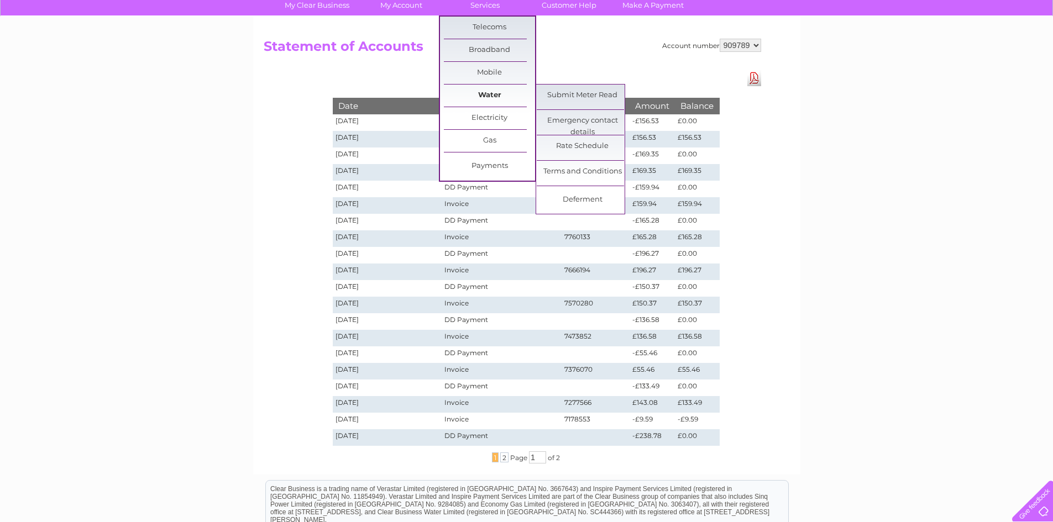
click at [489, 94] on link "Water" at bounding box center [489, 96] width 91 height 22
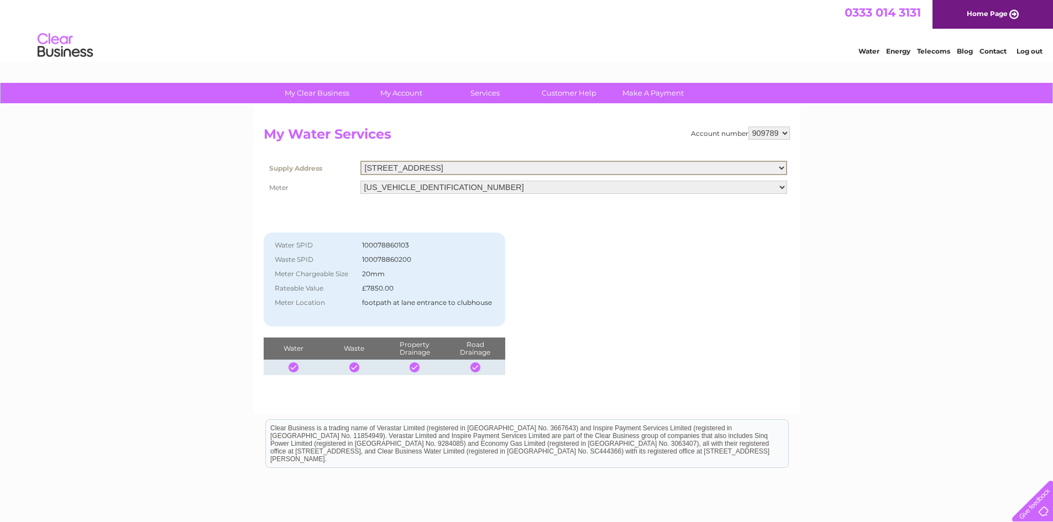
click at [782, 167] on select "[STREET_ADDRESS]" at bounding box center [573, 168] width 427 height 14
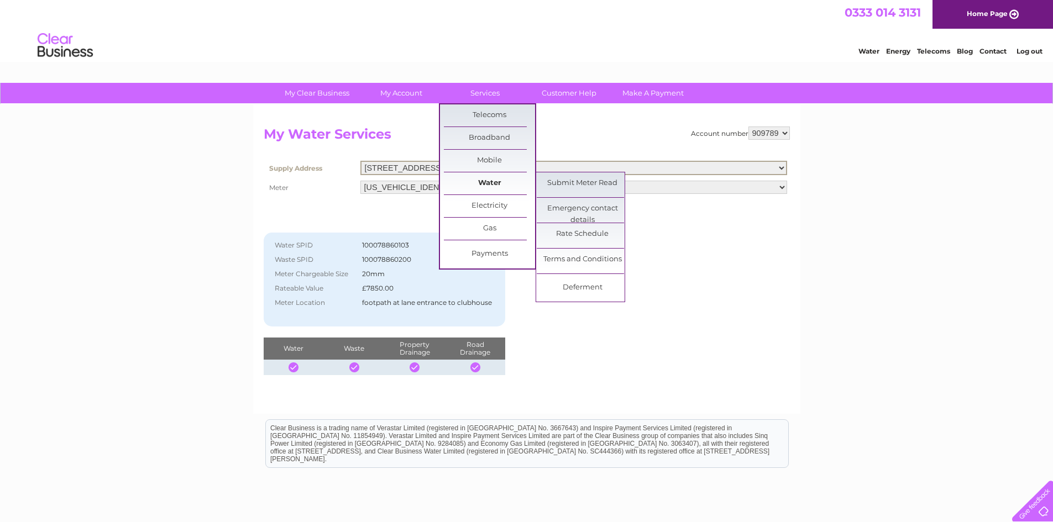
click at [488, 178] on link "Water" at bounding box center [489, 183] width 91 height 22
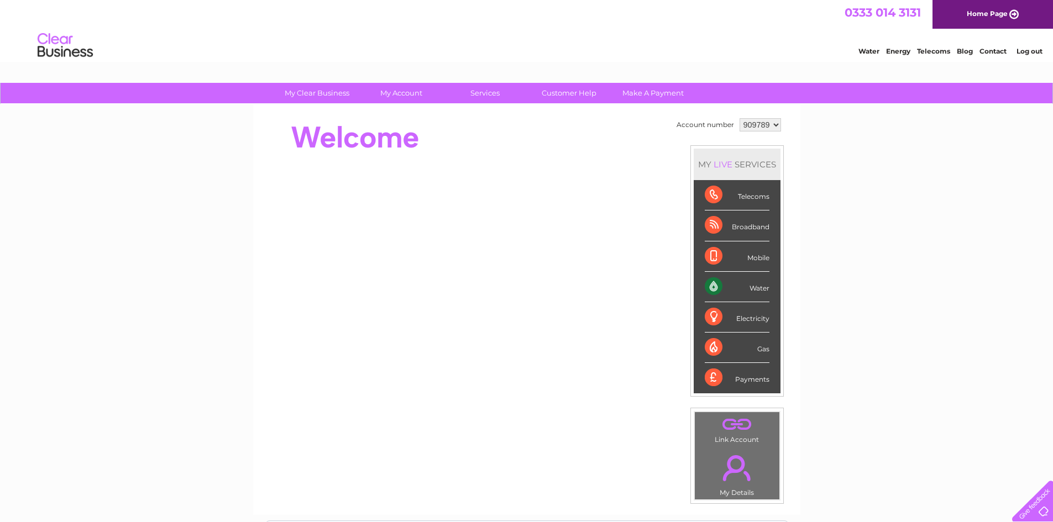
click at [1034, 50] on link "Log out" at bounding box center [1030, 51] width 26 height 8
